Goal: Task Accomplishment & Management: Manage account settings

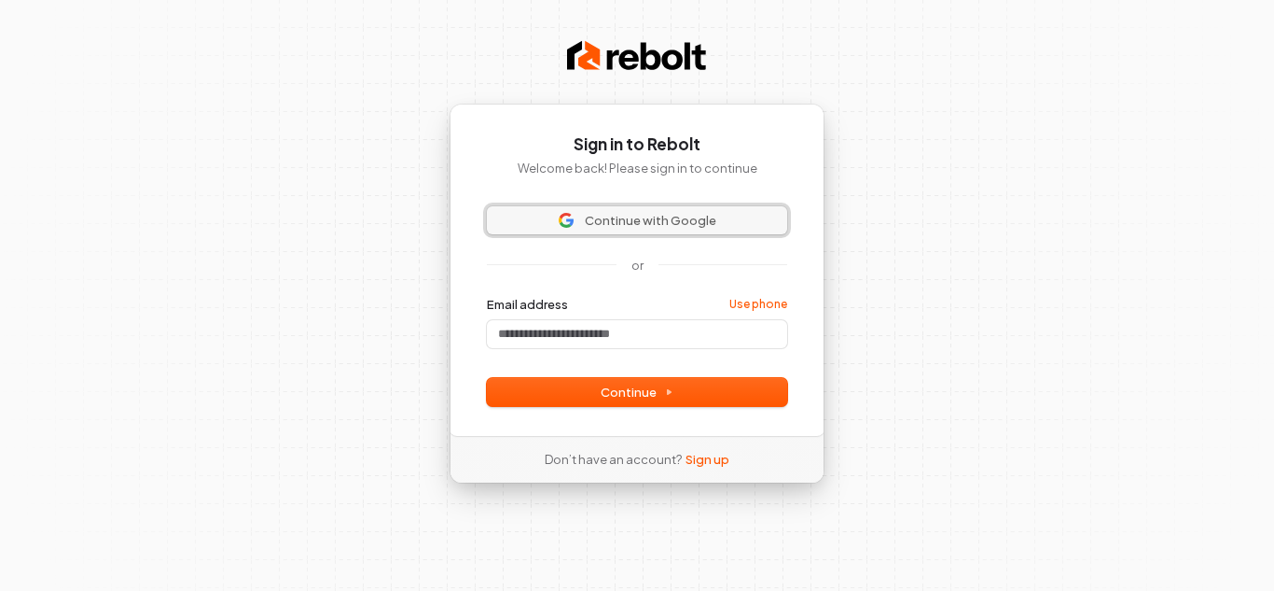
click at [632, 219] on span "Continue with Google" at bounding box center [651, 220] width 132 height 17
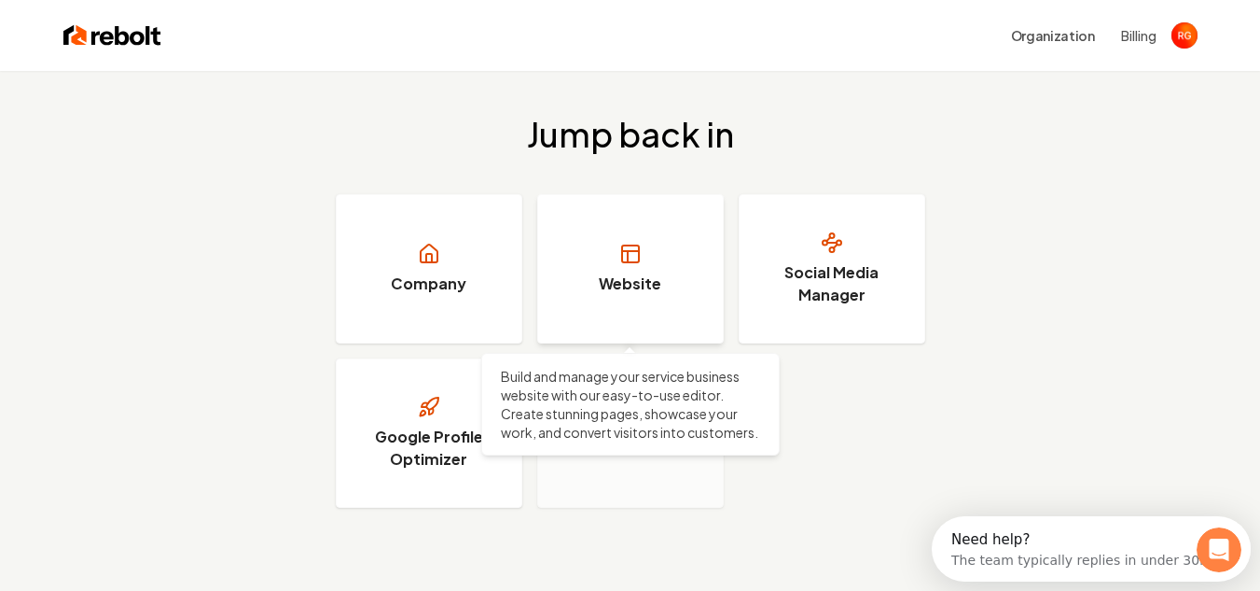
click at [609, 258] on link "Website" at bounding box center [630, 268] width 187 height 149
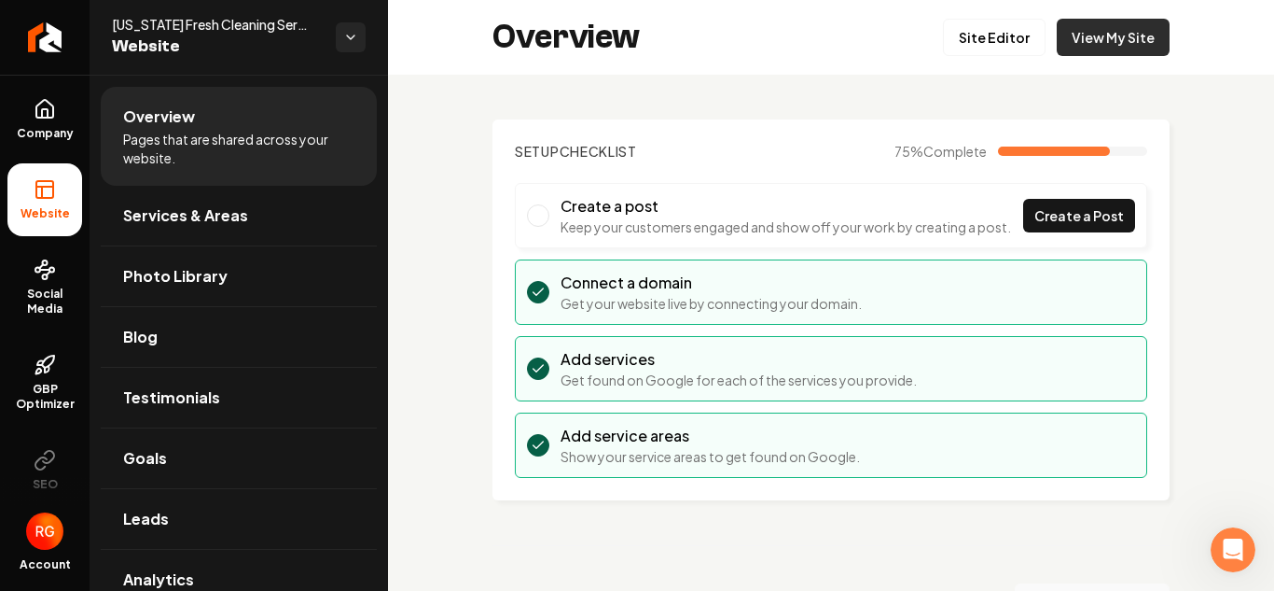
click at [1090, 31] on link "View My Site" at bounding box center [1113, 37] width 113 height 37
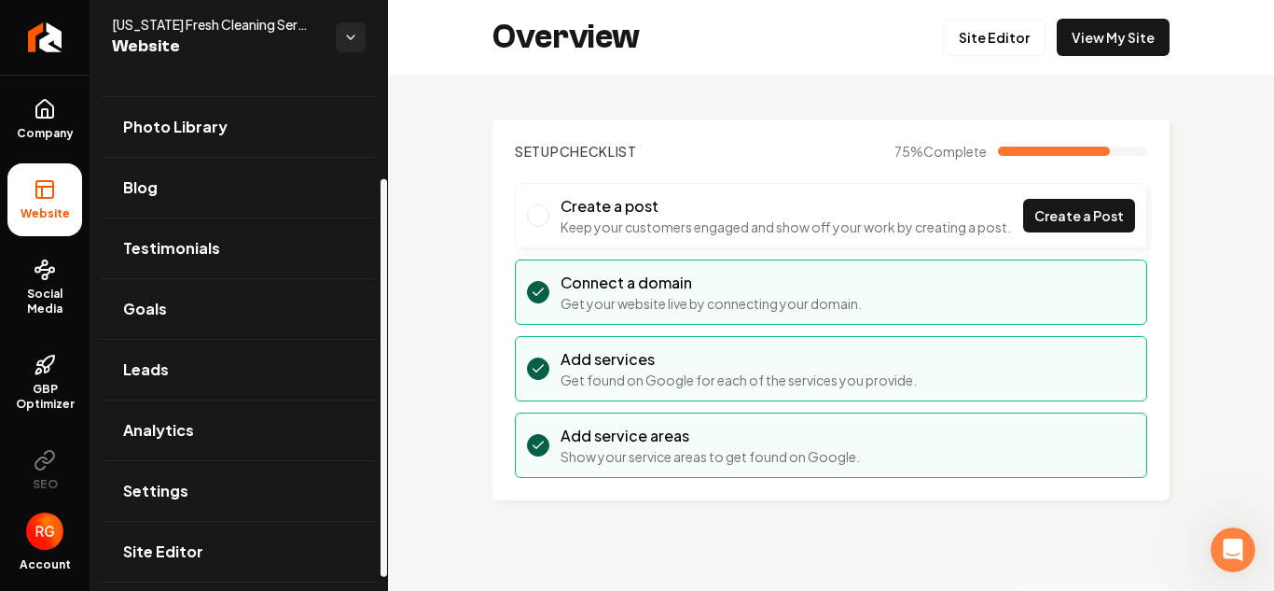
scroll to position [152, 0]
drag, startPoint x: 384, startPoint y: 130, endPoint x: 345, endPoint y: 285, distance: 159.7
click at [381, 285] on div at bounding box center [384, 390] width 7 height 397
click at [157, 432] on span "Analytics" at bounding box center [158, 427] width 71 height 22
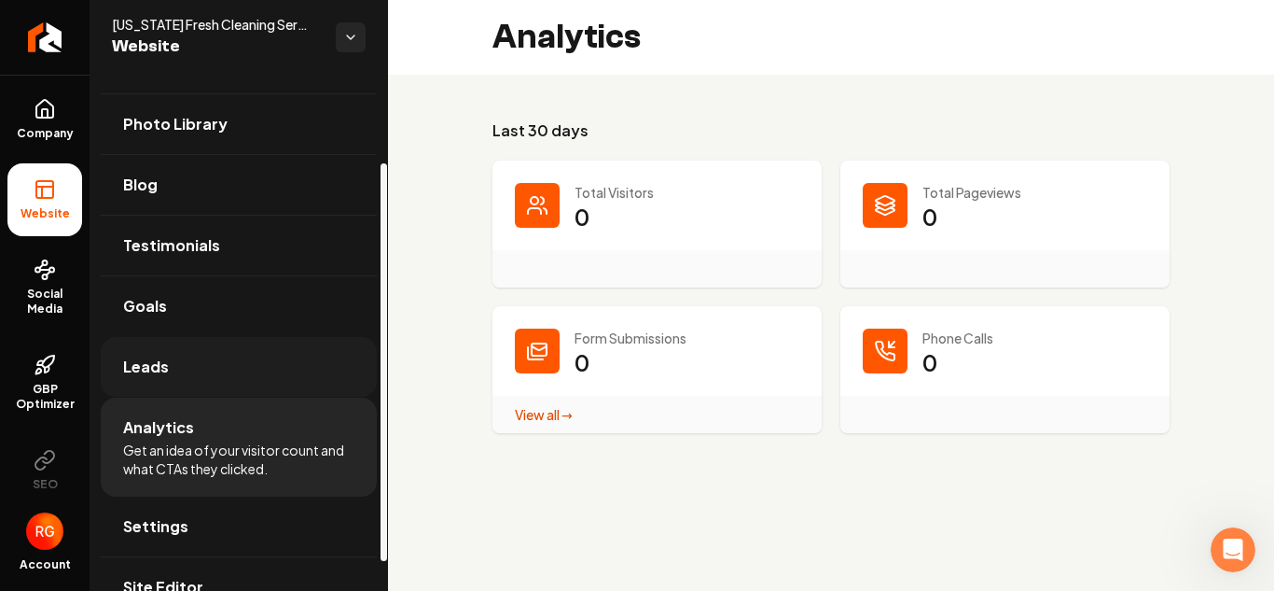
click at [172, 363] on link "Leads" at bounding box center [239, 367] width 276 height 60
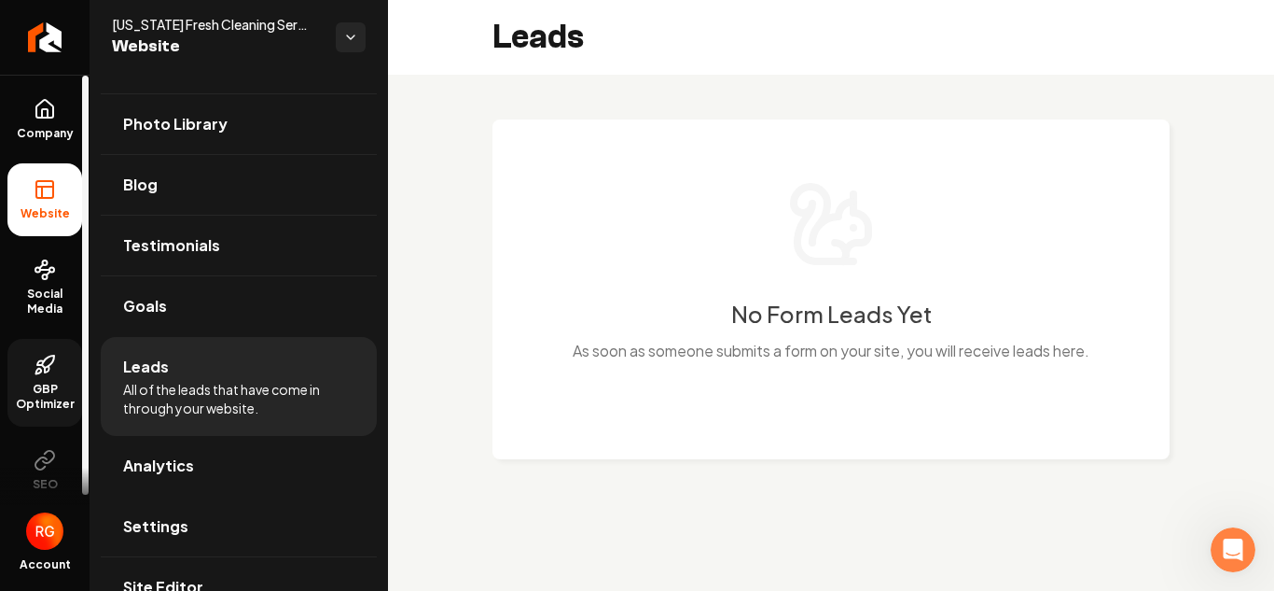
click at [41, 389] on span "GBP Optimizer" at bounding box center [44, 397] width 75 height 30
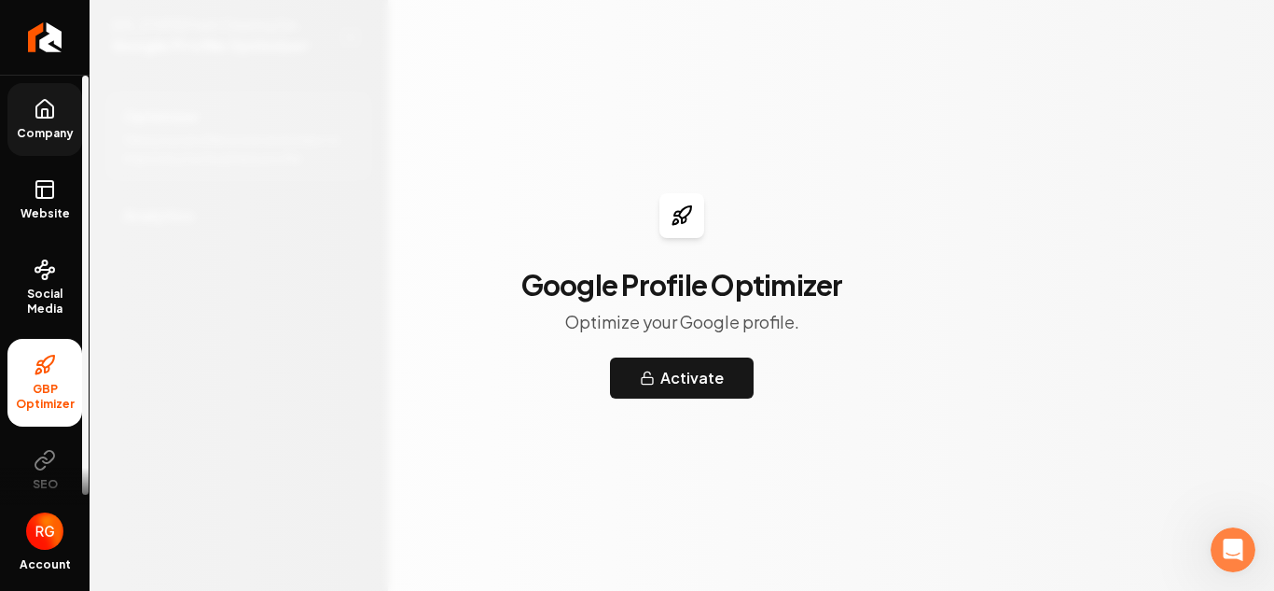
click at [60, 118] on link "Company" at bounding box center [44, 119] width 75 height 73
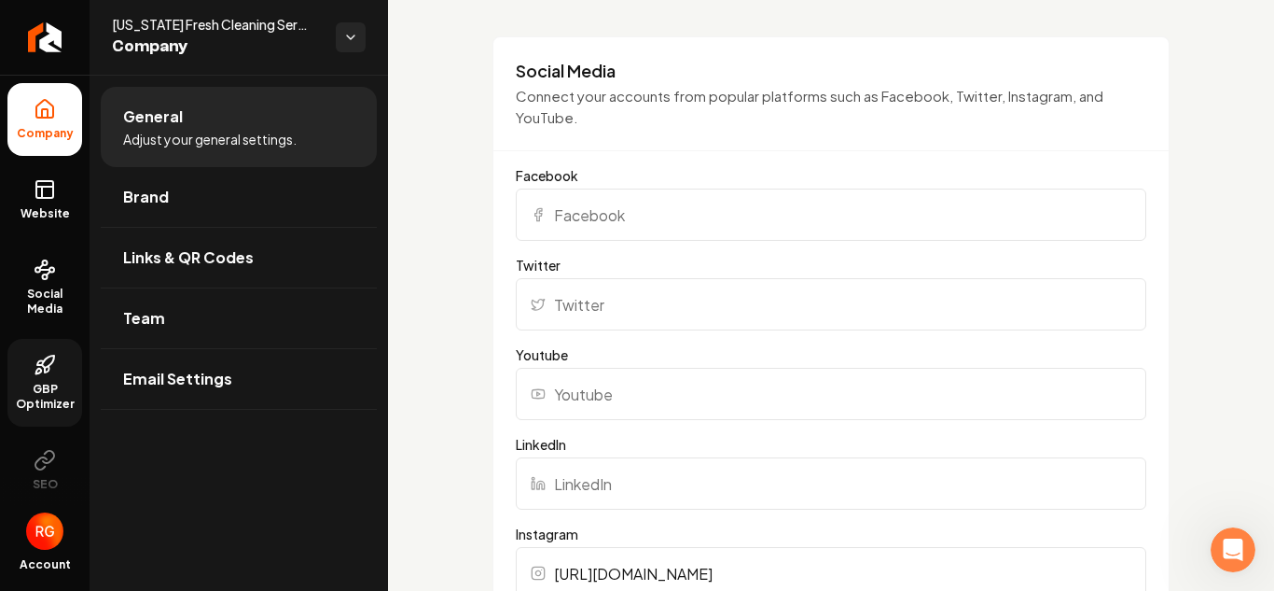
scroll to position [1306, 0]
click at [617, 212] on input "Facebook" at bounding box center [831, 217] width 631 height 52
click at [714, 229] on input "Facebook" at bounding box center [831, 217] width 631 height 52
paste input "https://www.facebook.com/profile.php?id=61579296612622"
type input "https://www.facebook.com/profile.php?id=61579296612622"
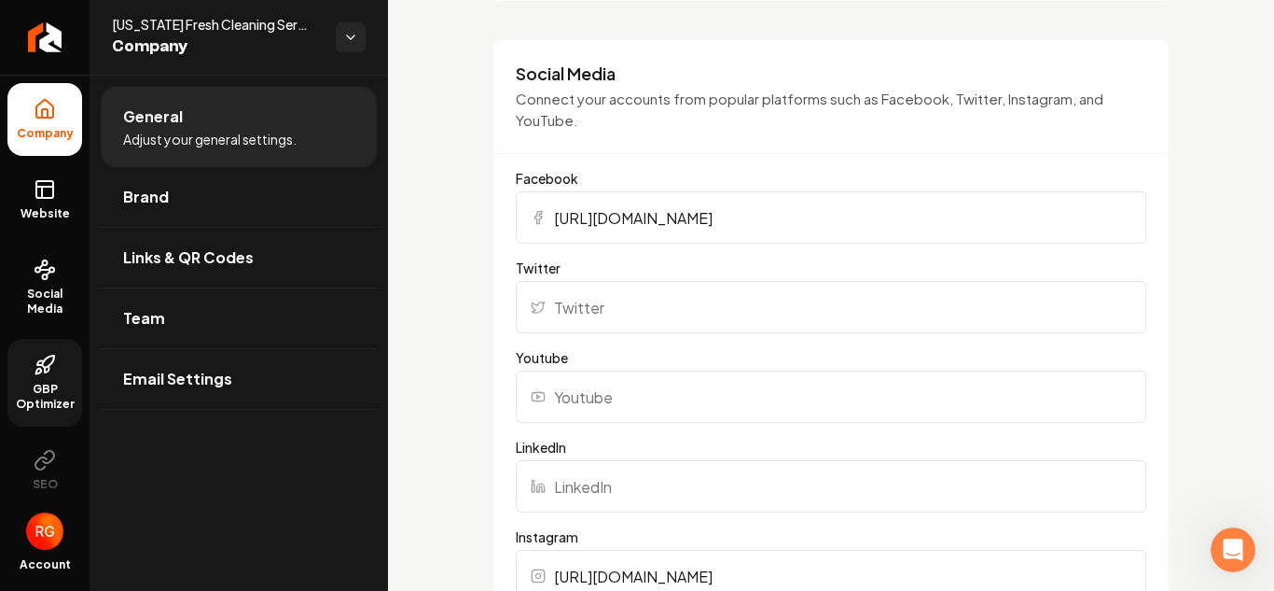
click at [468, 243] on div "Basics The more information you provide, the better your site will turn out sin…" at bounding box center [831, 440] width 886 height 3342
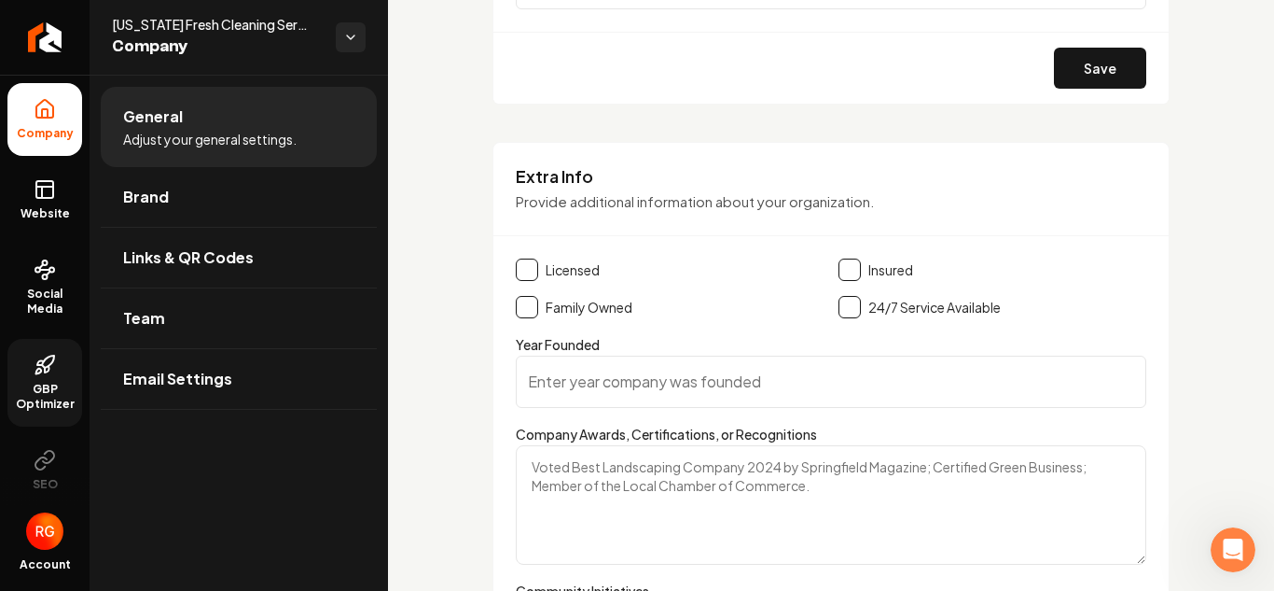
scroll to position [2357, 0]
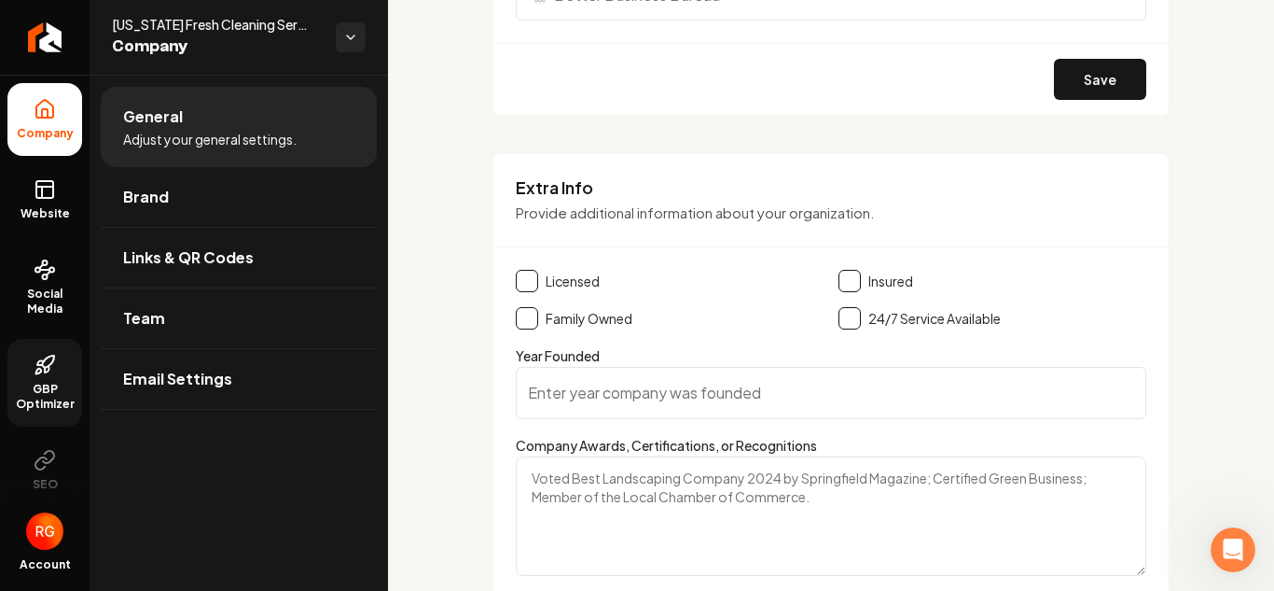
click at [842, 280] on button "Main content area" at bounding box center [850, 281] width 22 height 22
click at [1077, 83] on button "Save" at bounding box center [1100, 79] width 92 height 41
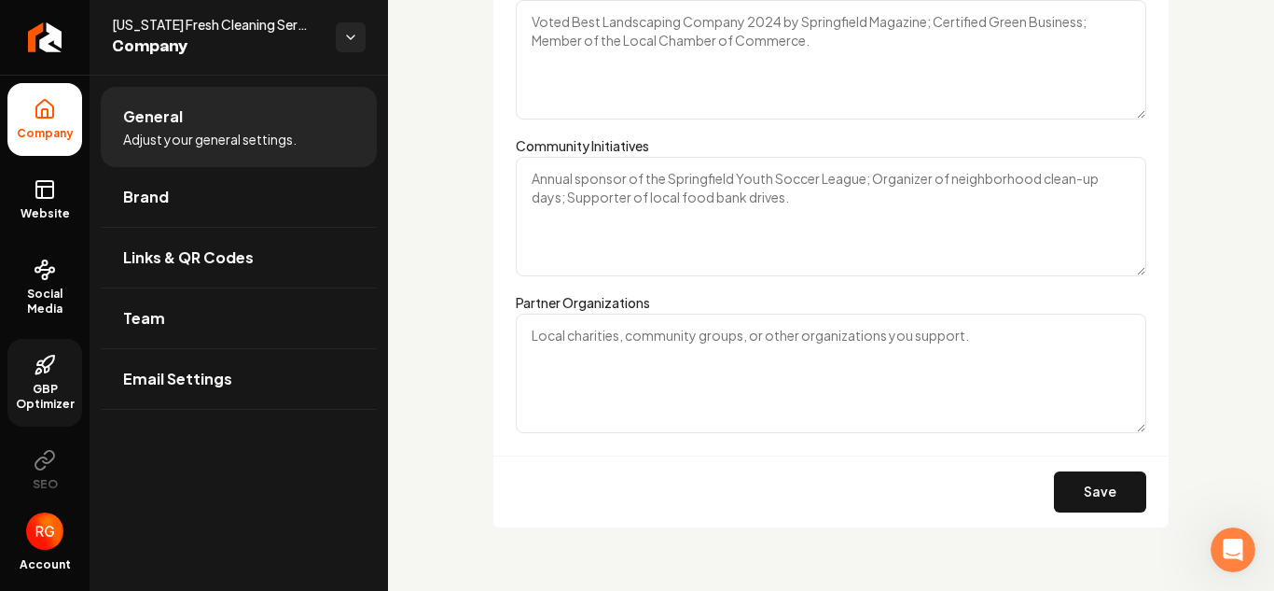
scroll to position [2826, 0]
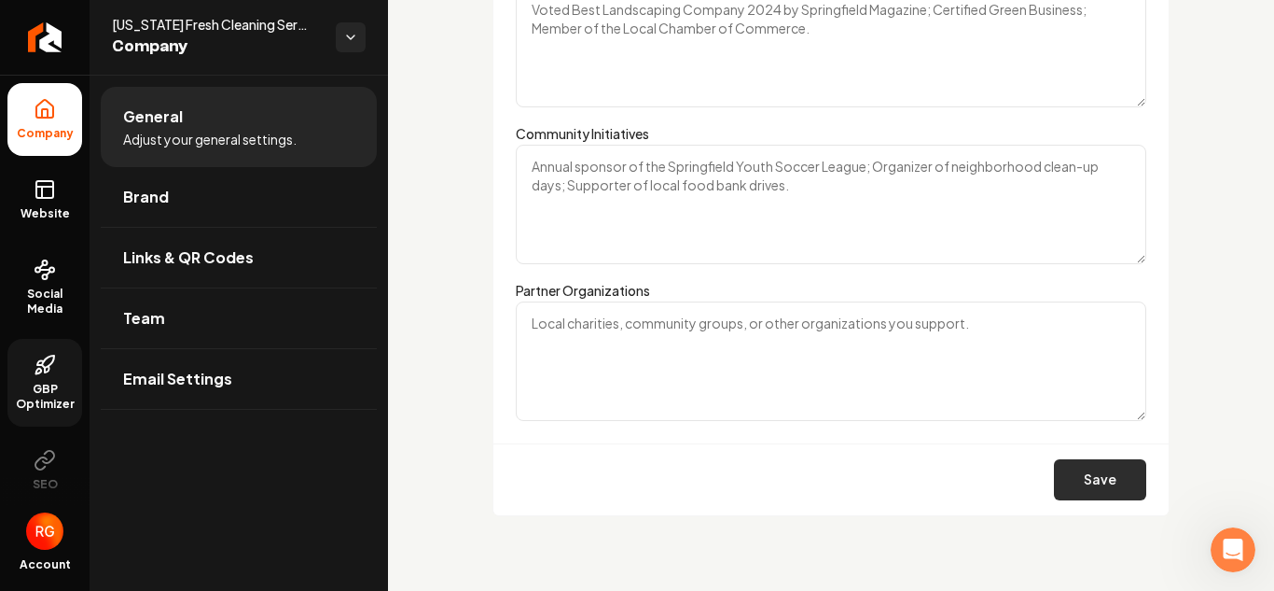
click at [1090, 463] on button "Save" at bounding box center [1100, 479] width 92 height 41
